Goal: Transaction & Acquisition: Purchase product/service

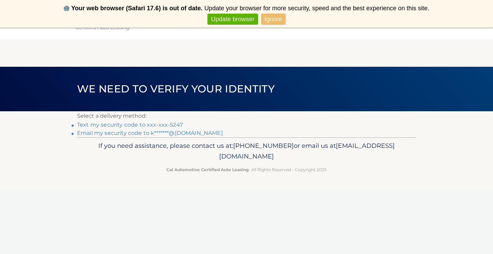
click at [276, 23] on link "Ignore" at bounding box center [273, 19] width 24 height 11
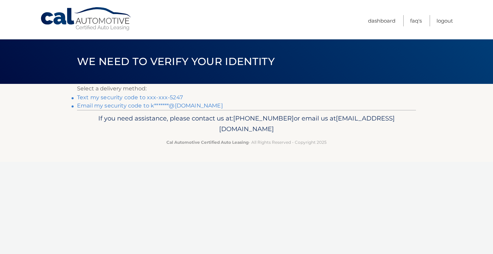
click at [128, 97] on link "Text my security code to xxx-xxx-5247" at bounding box center [130, 97] width 106 height 7
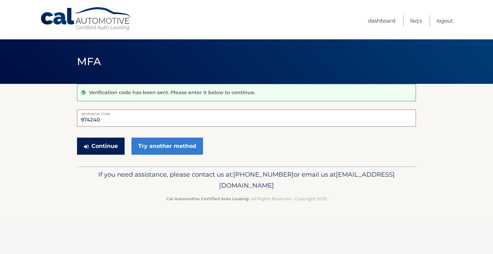
type input "974240"
click at [99, 147] on button "Continue" at bounding box center [101, 146] width 48 height 17
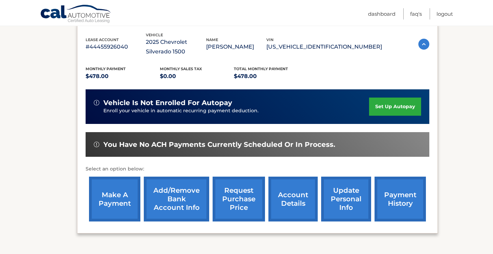
scroll to position [142, 0]
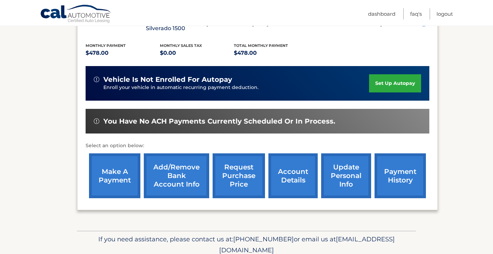
click at [113, 172] on link "make a payment" at bounding box center [114, 176] width 51 height 45
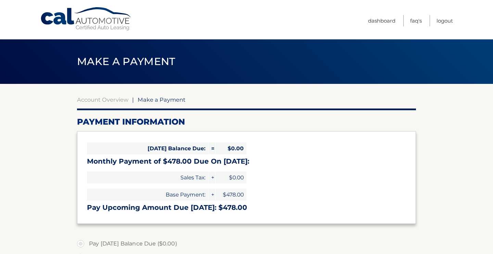
select select "NmNhZDA3ZDctMTVlMy00NzA0LWFiNWYtMmU3ZDEzNDc3ODA3"
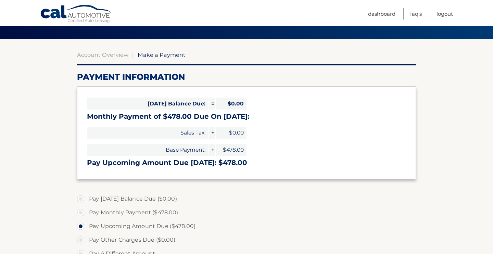
scroll to position [64, 0]
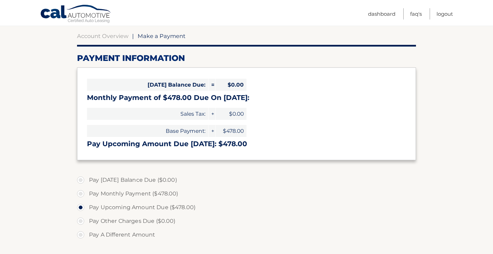
click at [81, 194] on label "Pay Monthly Payment ($478.00)" at bounding box center [246, 194] width 339 height 14
click at [81, 194] on input "Pay Monthly Payment ($478.00)" at bounding box center [83, 192] width 7 height 11
radio input "true"
click at [80, 208] on label "Pay Upcoming Amount Due ($478.00)" at bounding box center [246, 208] width 339 height 14
click at [80, 208] on input "Pay Upcoming Amount Due ($478.00)" at bounding box center [83, 206] width 7 height 11
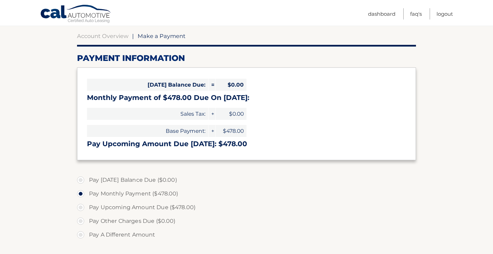
radio input "true"
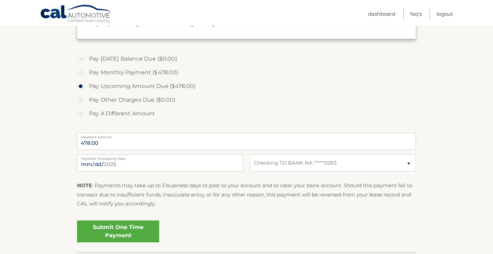
scroll to position [201, 0]
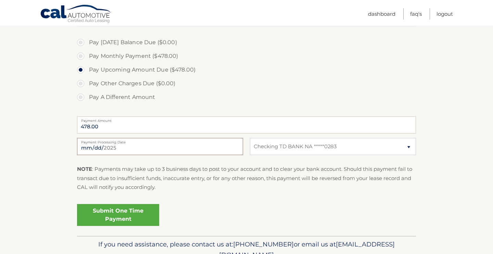
click at [144, 147] on input "[DATE]" at bounding box center [160, 146] width 166 height 17
type input "[DATE]"
click at [240, 197] on fieldset "Pay [DATE] Balance Due ($0.00) Pay Monthly Payment ($478.00) Pay Upcoming Amoun…" at bounding box center [246, 135] width 339 height 203
click at [116, 210] on link "Submit One Time Payment" at bounding box center [118, 215] width 82 height 22
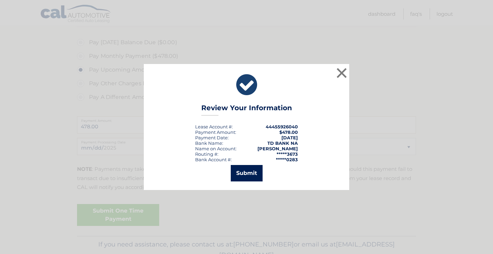
click at [248, 173] on button "Submit" at bounding box center [247, 173] width 32 height 16
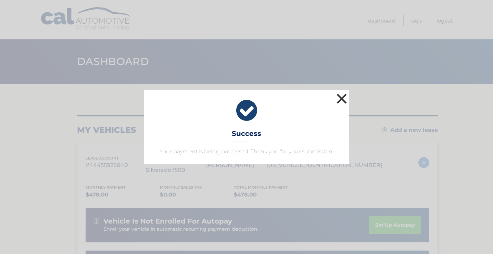
click at [337, 95] on button "×" at bounding box center [342, 99] width 14 height 14
